Goal: Transaction & Acquisition: Book appointment/travel/reservation

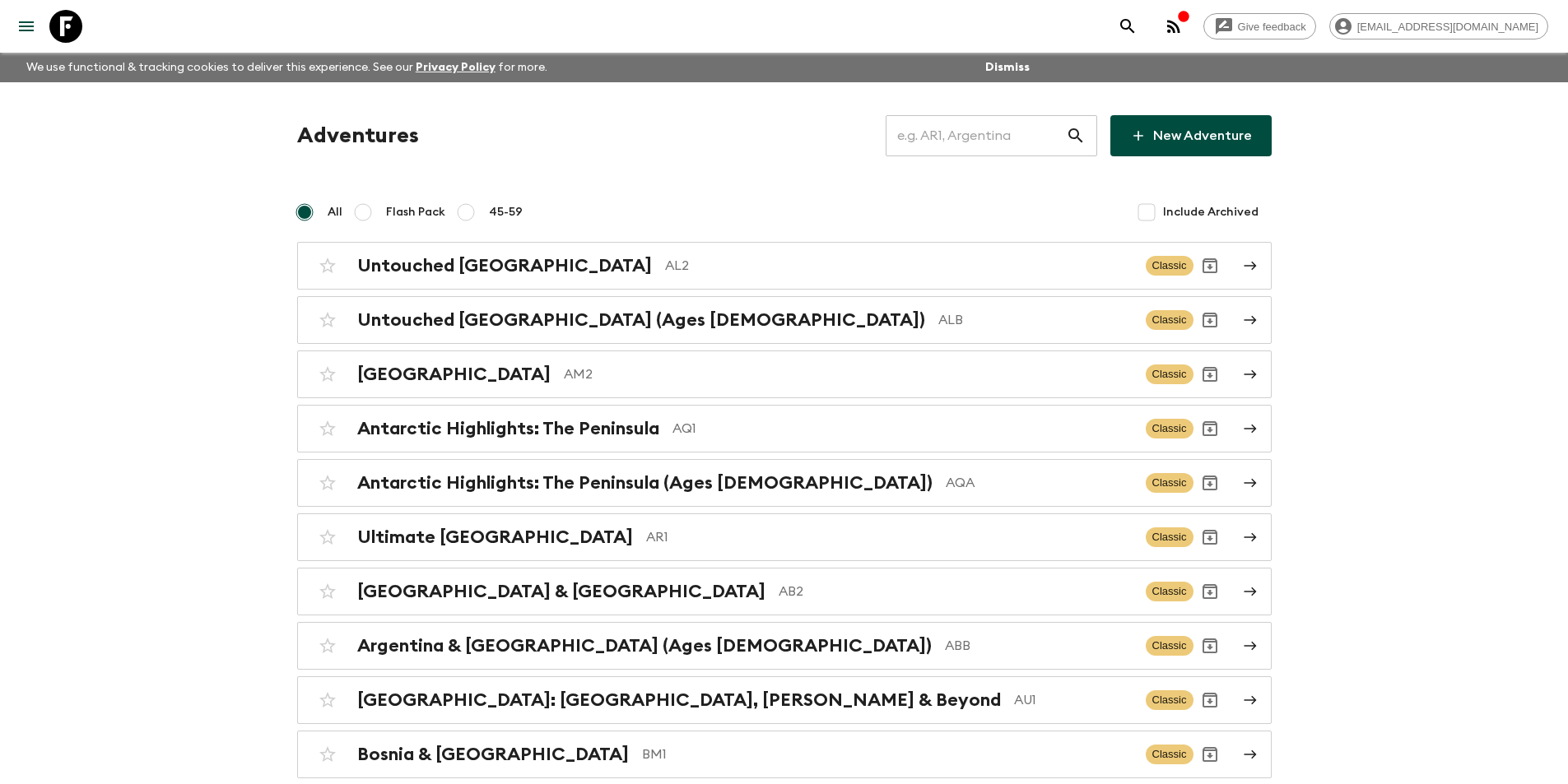
click at [982, 131] on input "text" at bounding box center [976, 136] width 180 height 46
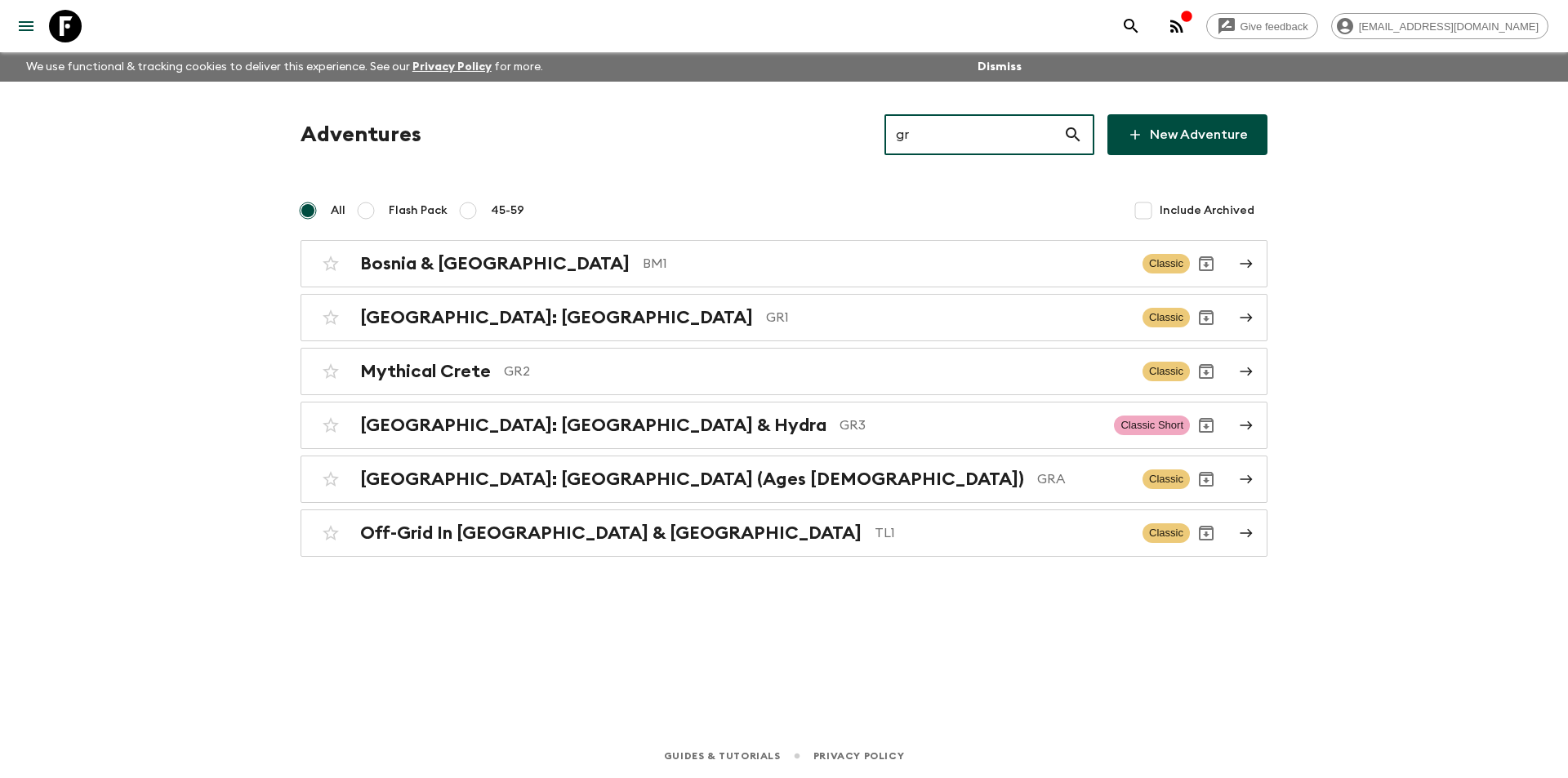
type input "gr3"
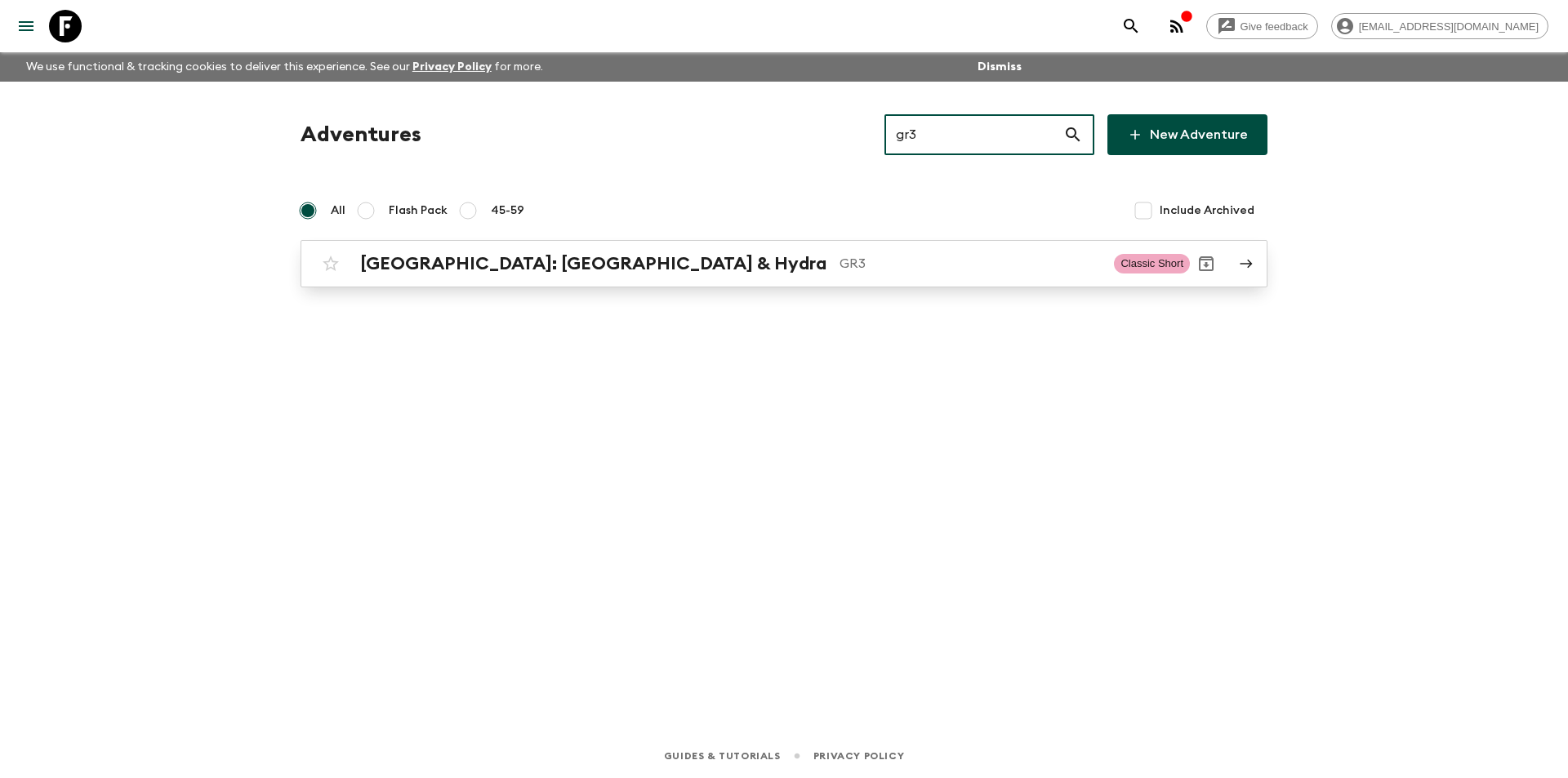
click at [840, 256] on p "GR3" at bounding box center [970, 264] width 261 height 20
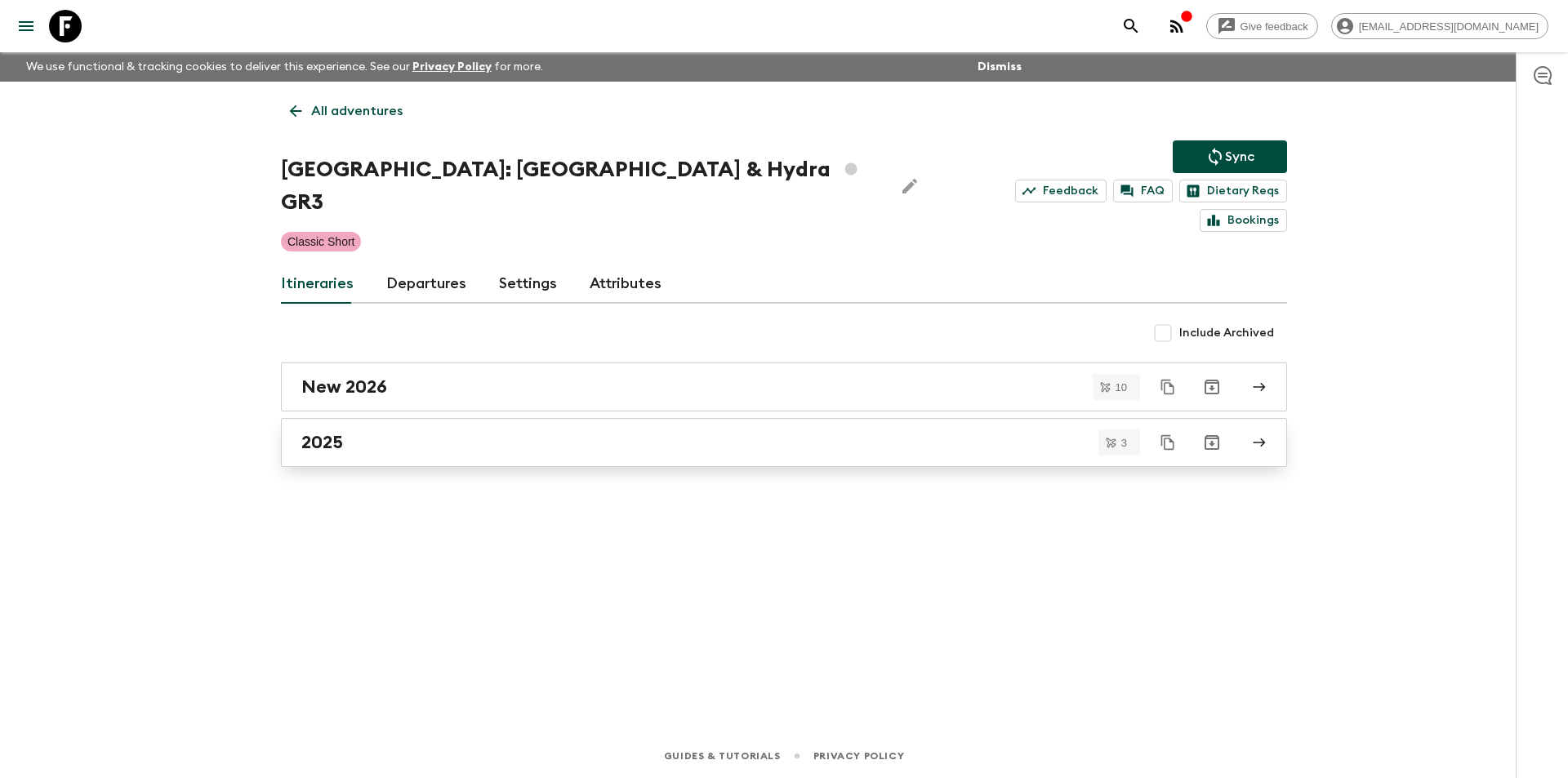
click at [392, 432] on div "2025" at bounding box center [768, 442] width 934 height 21
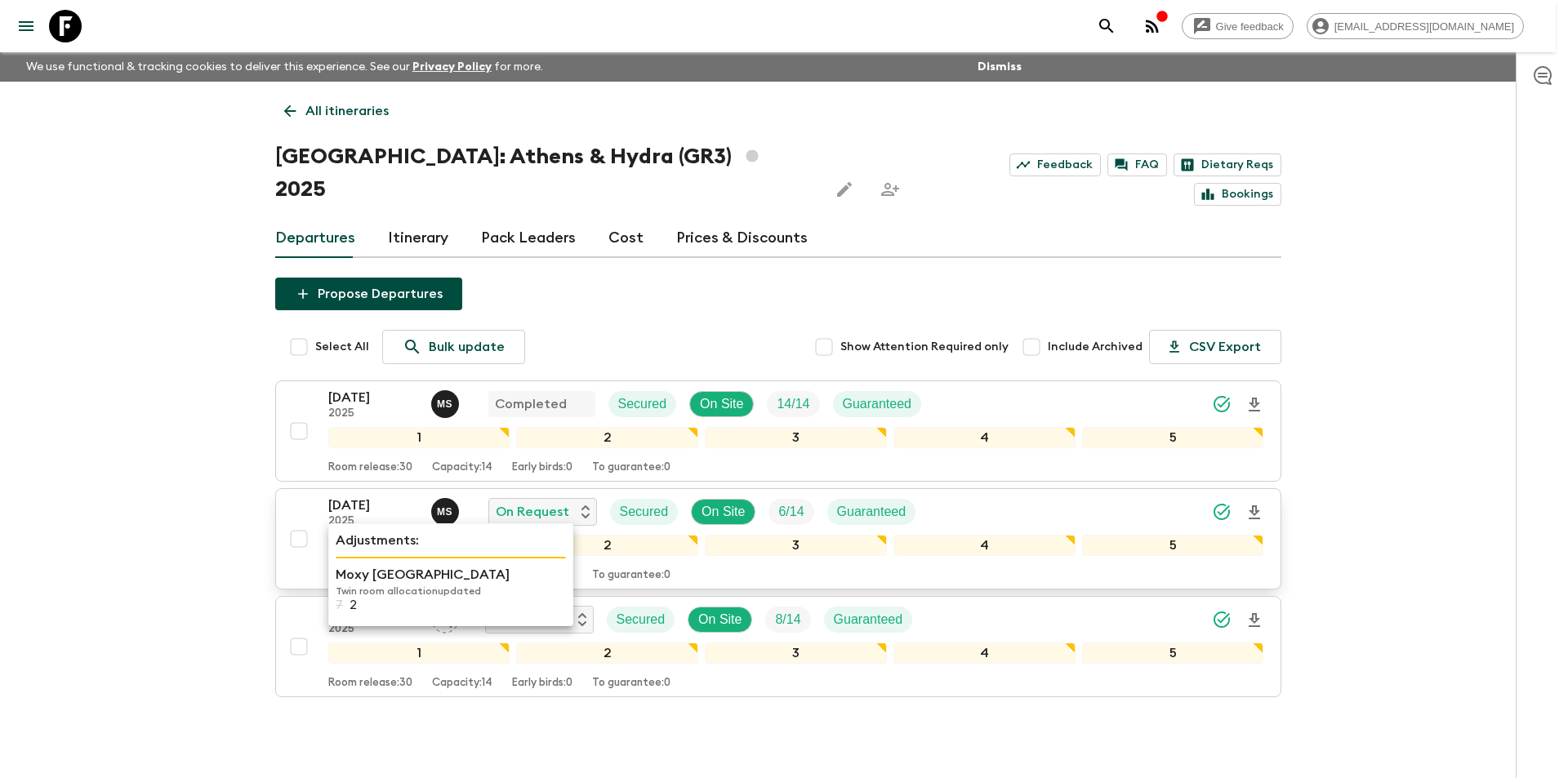
click at [347, 535] on div "1" at bounding box center [419, 545] width 182 height 21
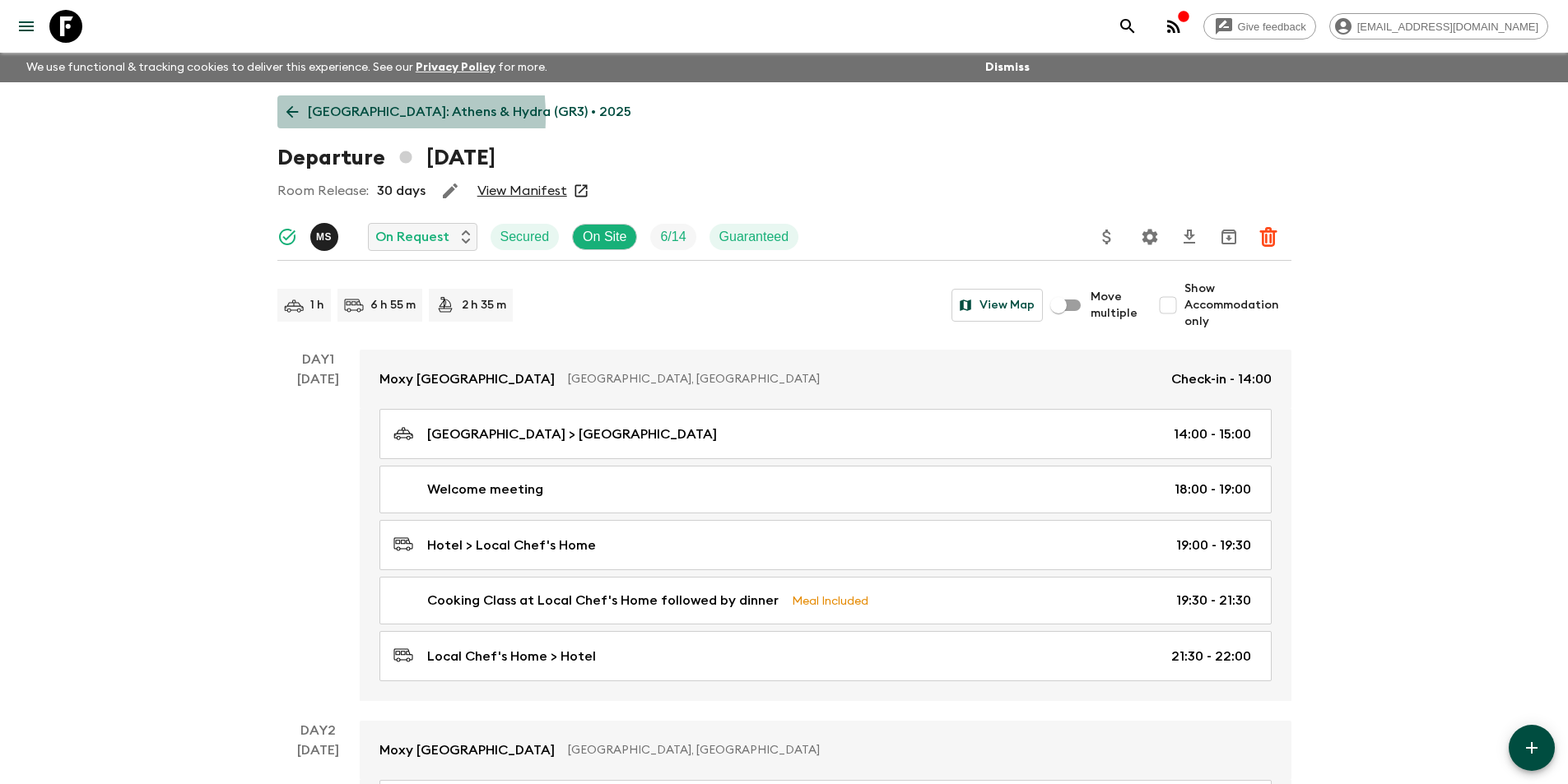
click at [292, 117] on icon at bounding box center [291, 112] width 12 height 12
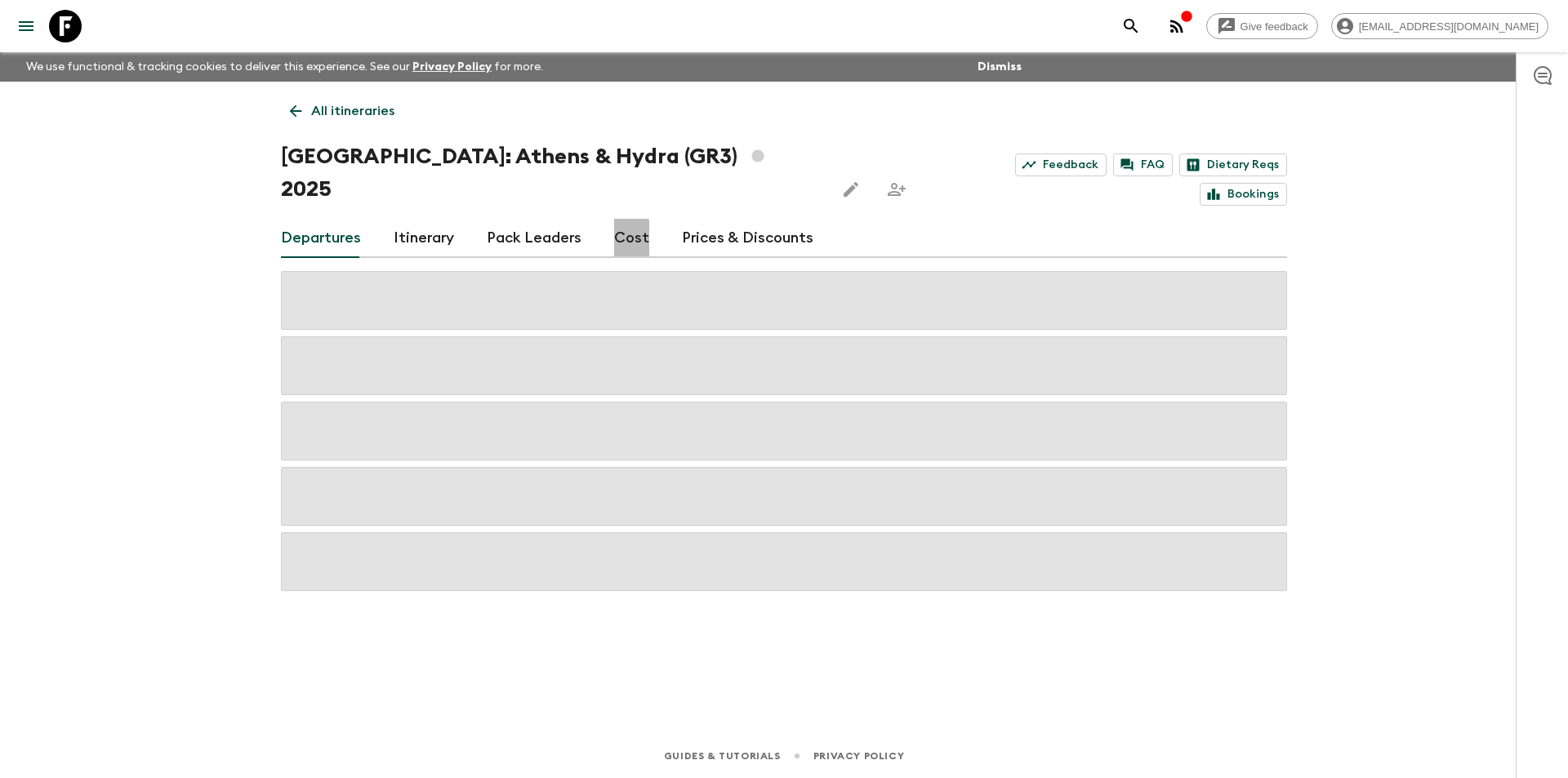
click at [614, 224] on link "Cost" at bounding box center [632, 238] width 35 height 39
